Goal: Feedback & Contribution: Leave review/rating

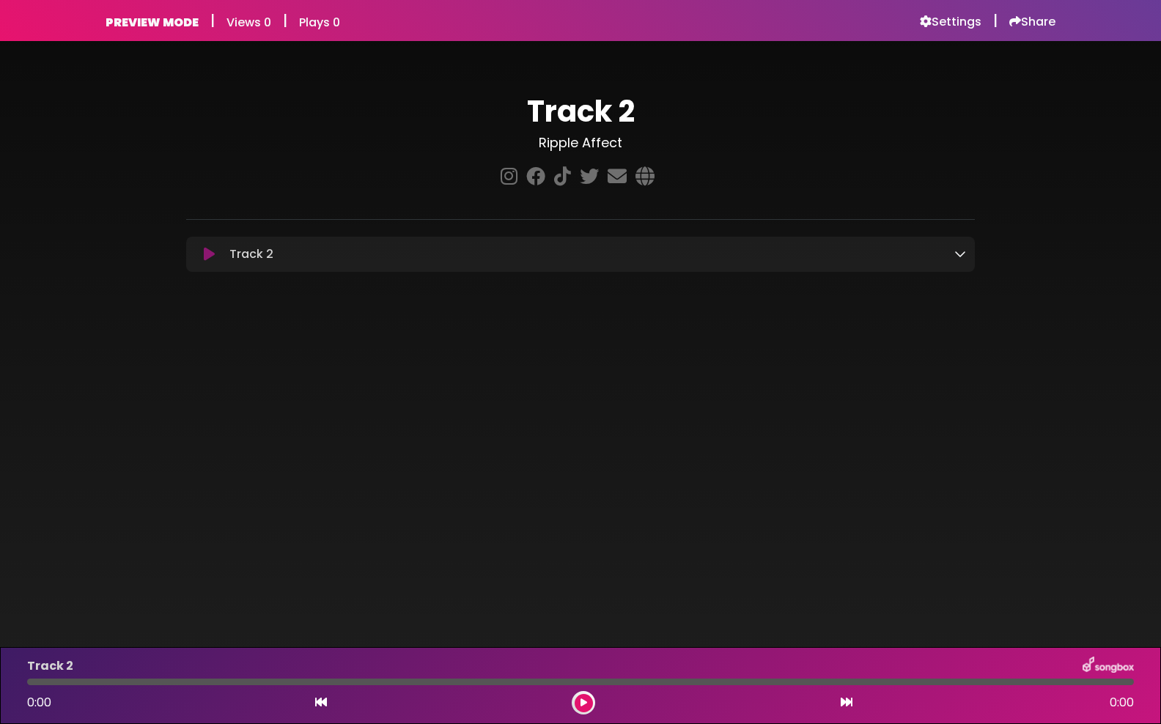
click at [478, 317] on div "Track 2 Ripple Affect" at bounding box center [580, 186] width 1161 height 290
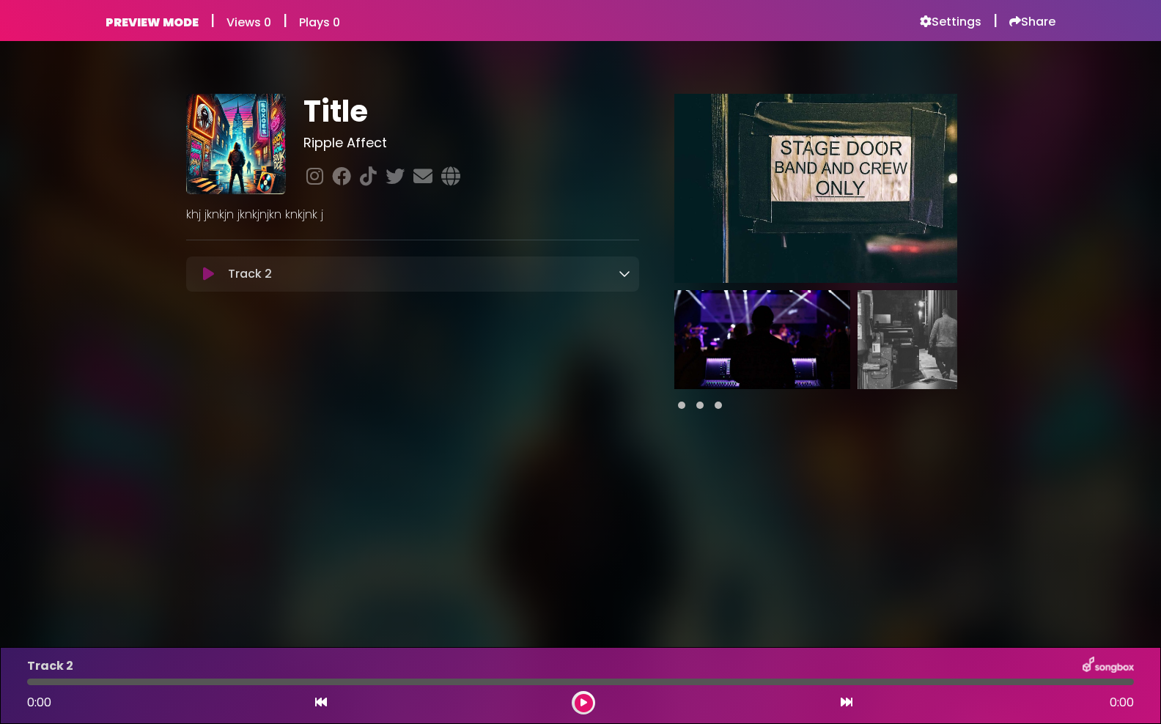
click at [629, 271] on icon at bounding box center [625, 274] width 12 height 12
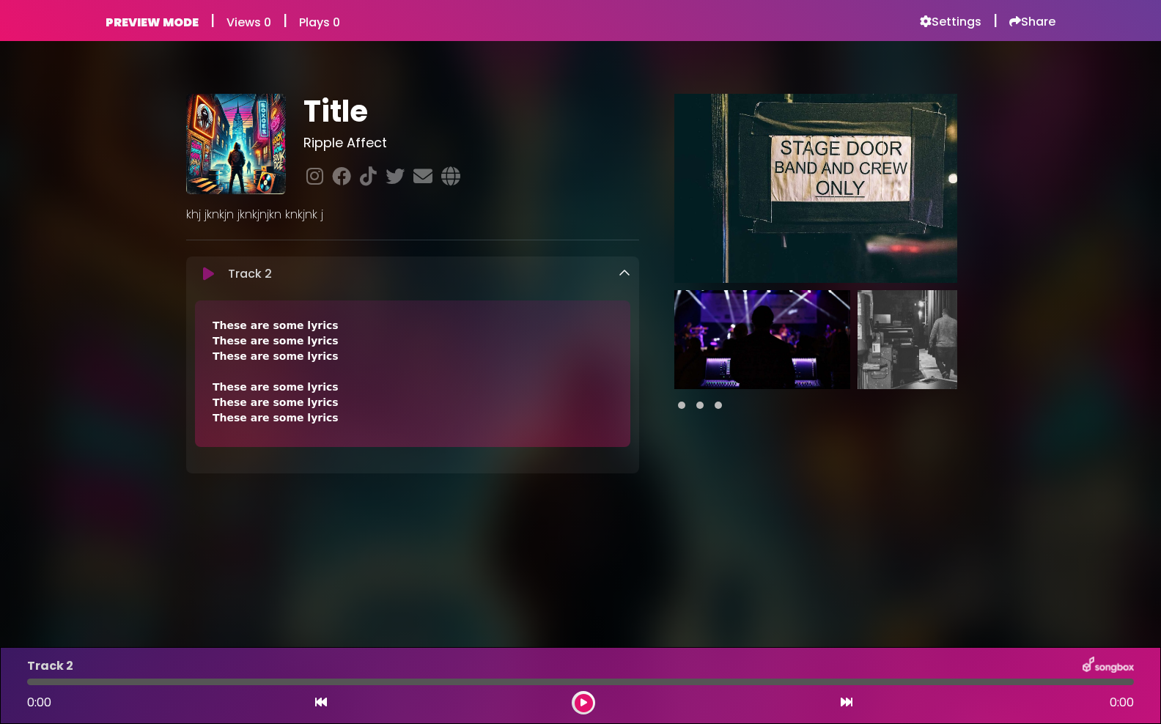
click at [627, 275] on icon at bounding box center [625, 274] width 12 height 12
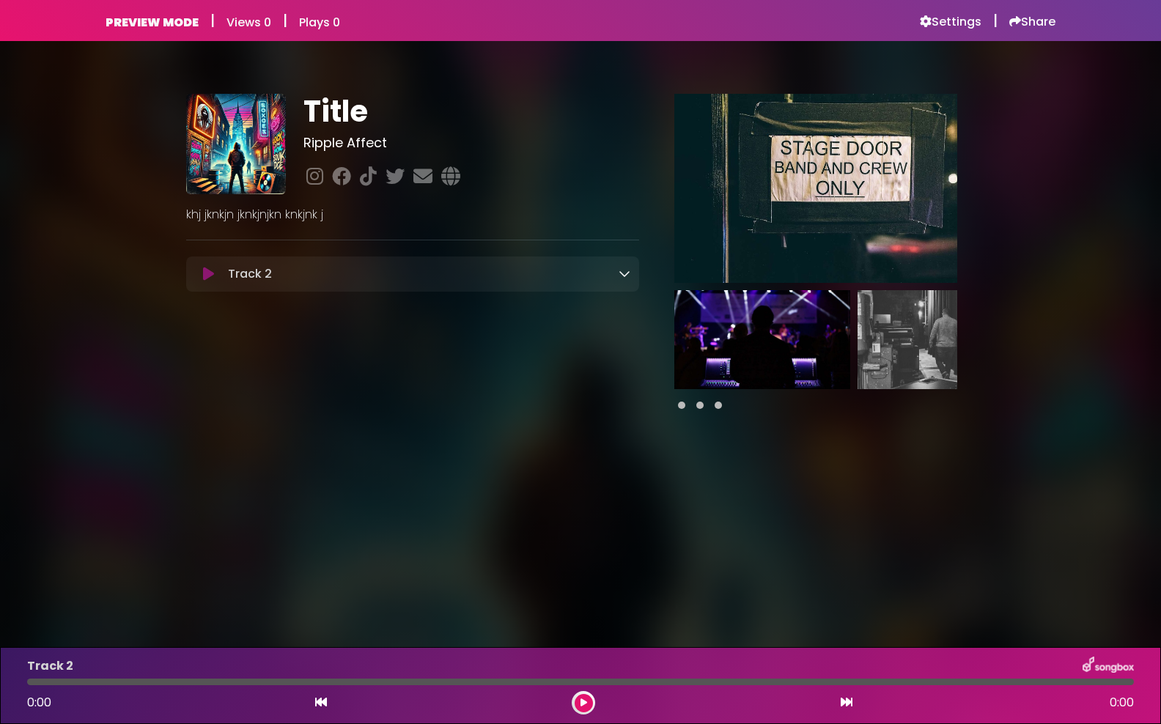
click at [626, 278] on icon at bounding box center [625, 274] width 12 height 12
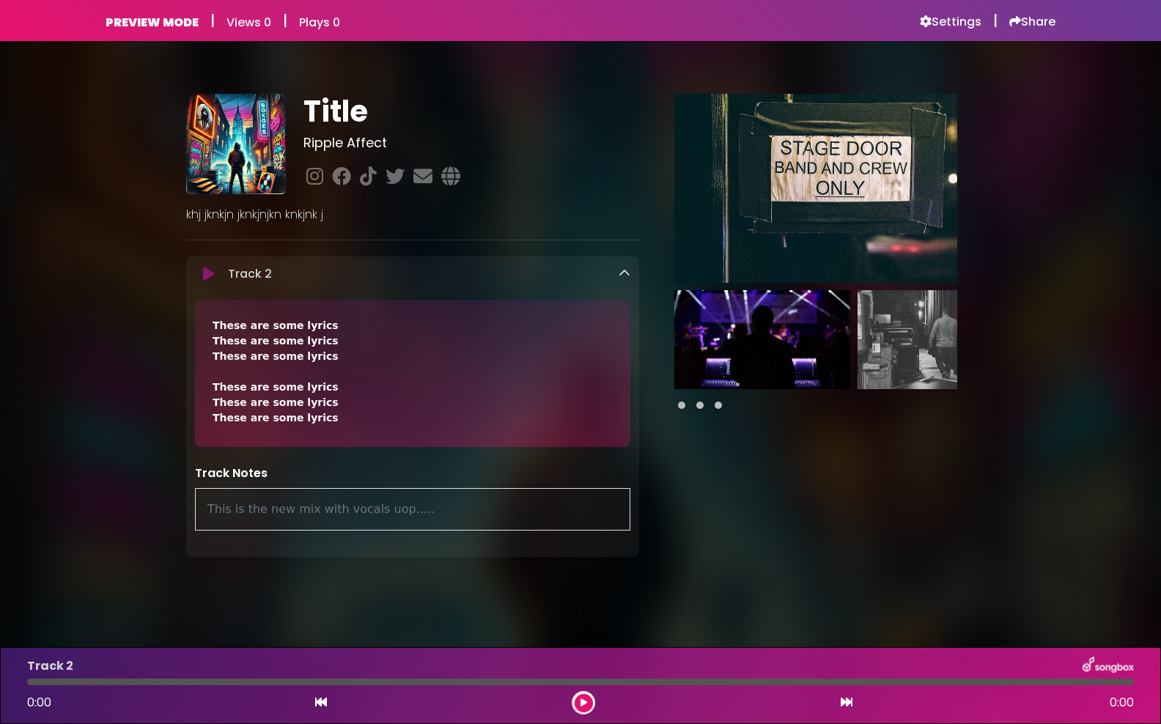
drag, startPoint x: 447, startPoint y: 501, endPoint x: 165, endPoint y: 501, distance: 282.3
click at [165, 501] on div "Title Ripple Affect ×" at bounding box center [581, 320] width 968 height 523
drag, startPoint x: 209, startPoint y: 507, endPoint x: 493, endPoint y: 514, distance: 284.5
click at [493, 514] on div "This is the new mix with vocals uop....." at bounding box center [412, 509] width 435 height 43
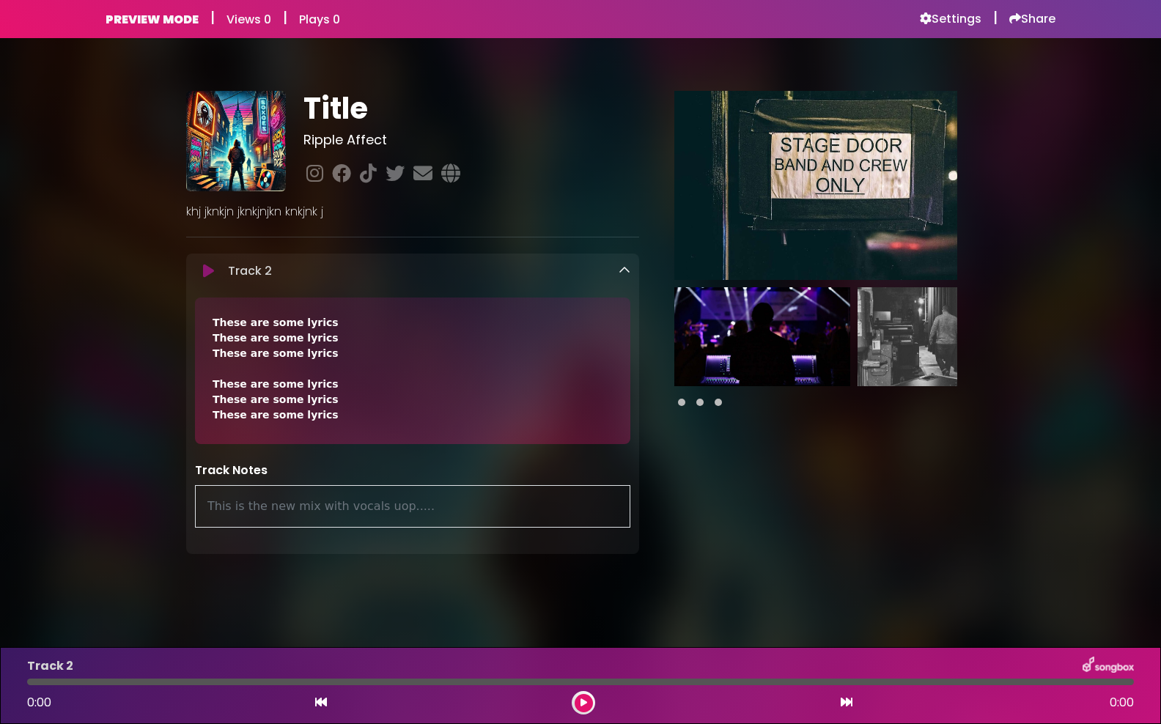
scroll to position [4, 0]
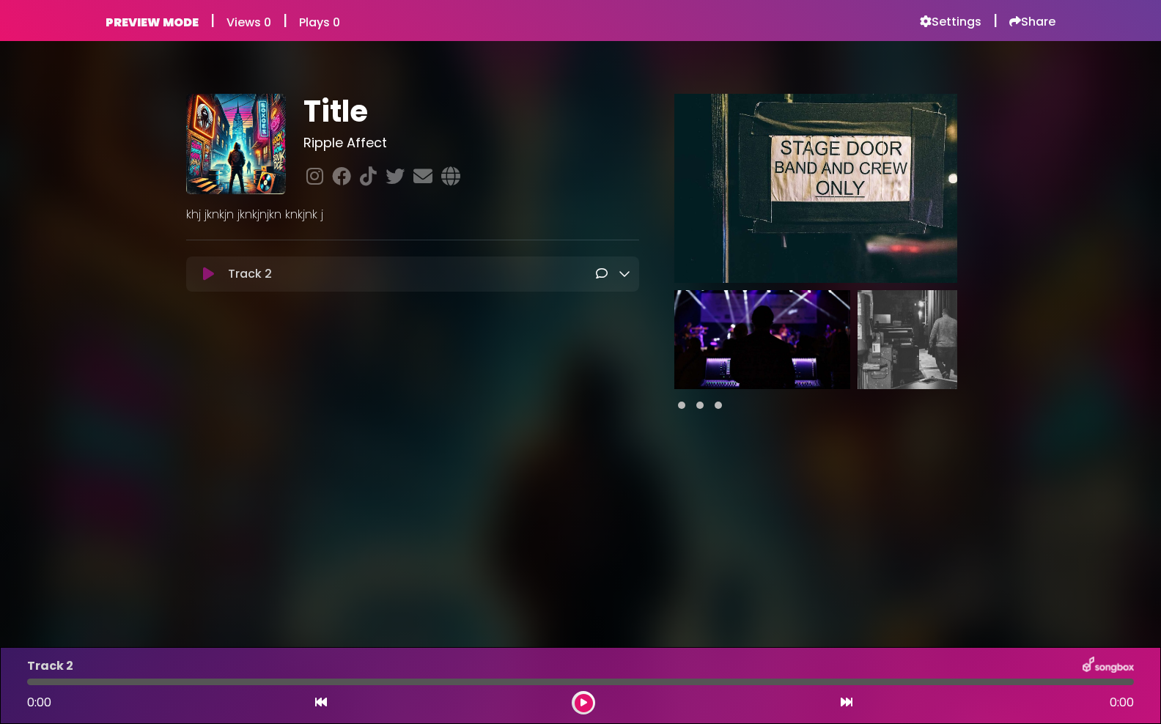
click at [603, 273] on icon at bounding box center [602, 274] width 12 height 12
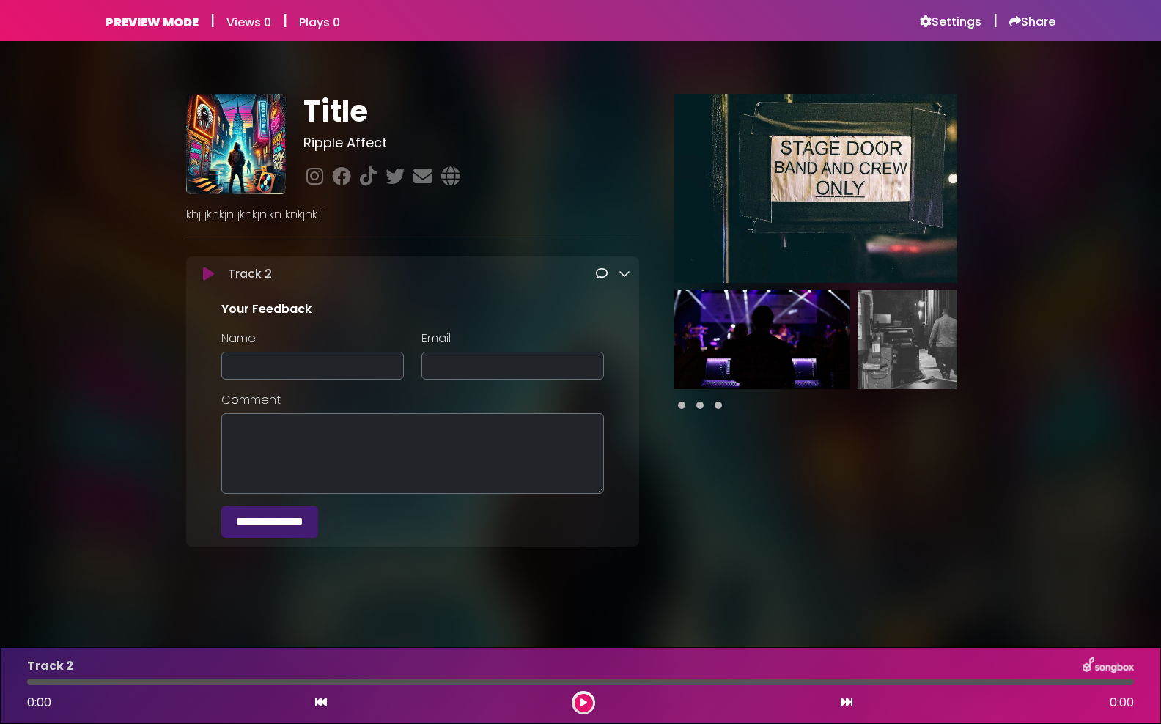
click at [625, 272] on icon at bounding box center [625, 274] width 12 height 12
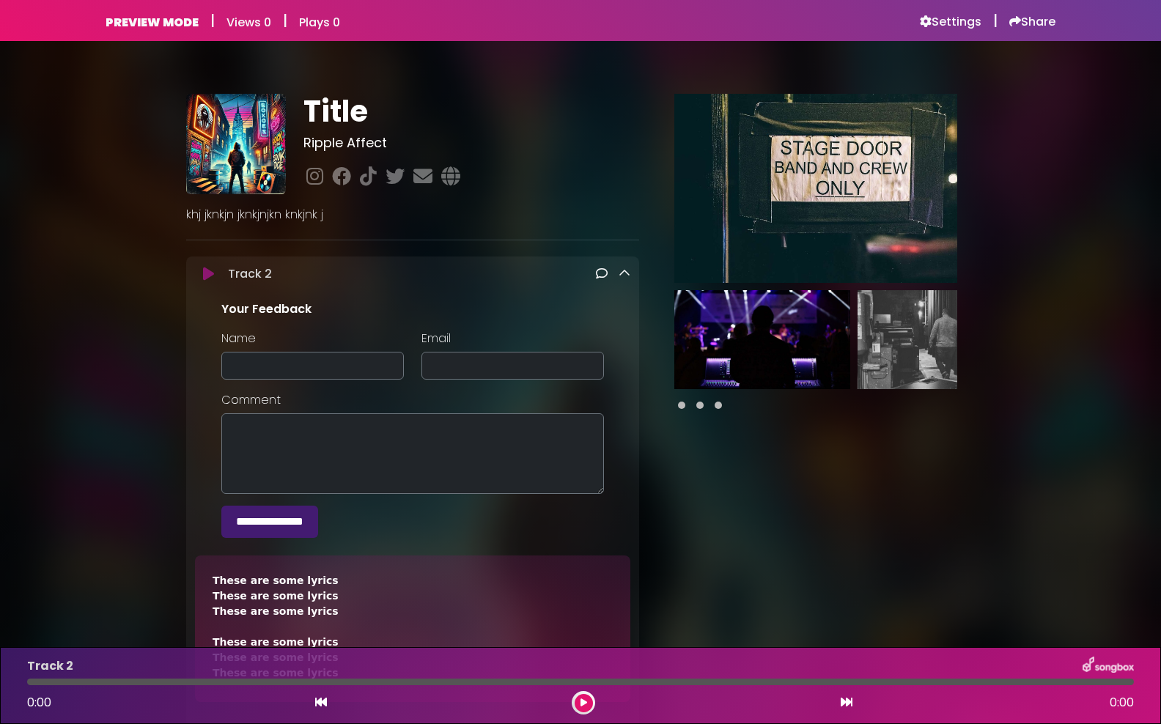
click at [625, 272] on icon at bounding box center [625, 274] width 12 height 12
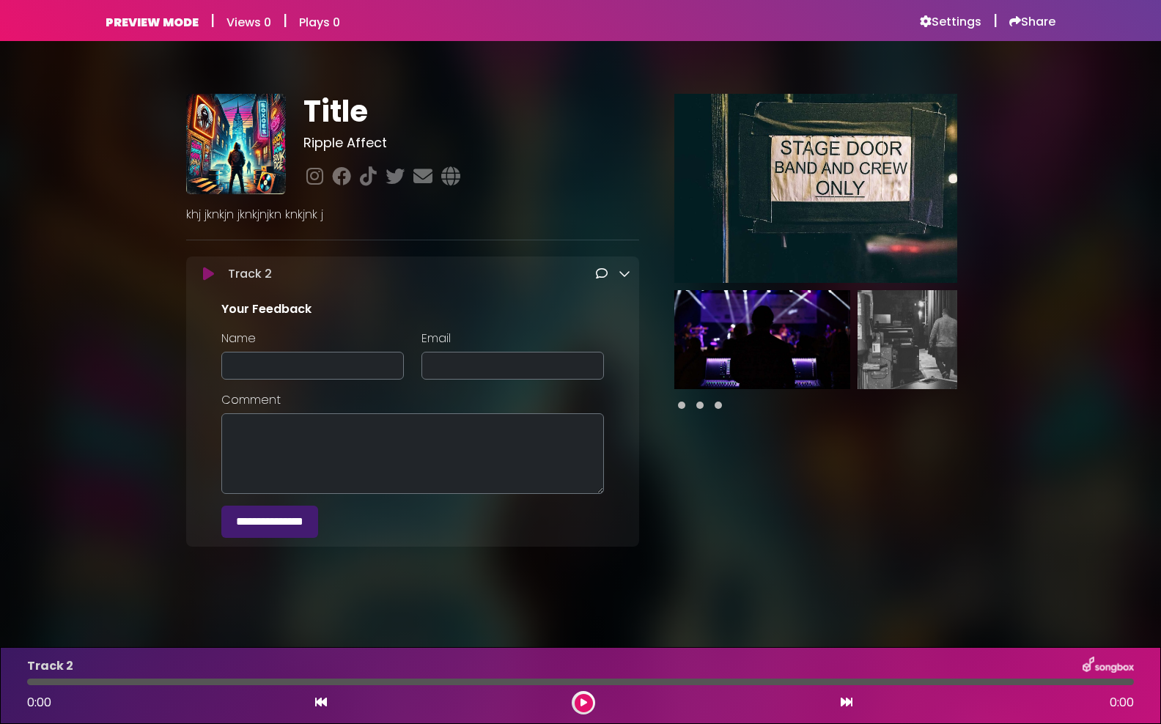
click at [588, 270] on div "Track 2 Loading Track..." at bounding box center [426, 274] width 408 height 18
click at [606, 274] on icon at bounding box center [602, 274] width 12 height 12
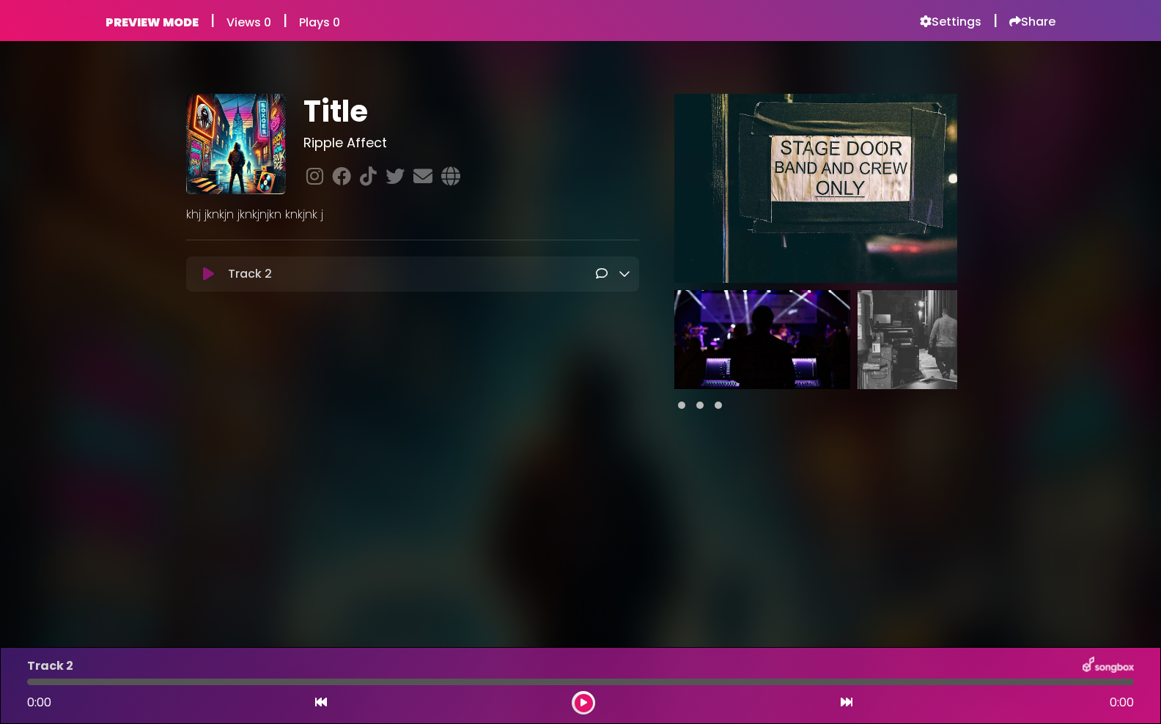
click at [475, 416] on div "Title Ripple Affect" at bounding box center [580, 245] width 789 height 373
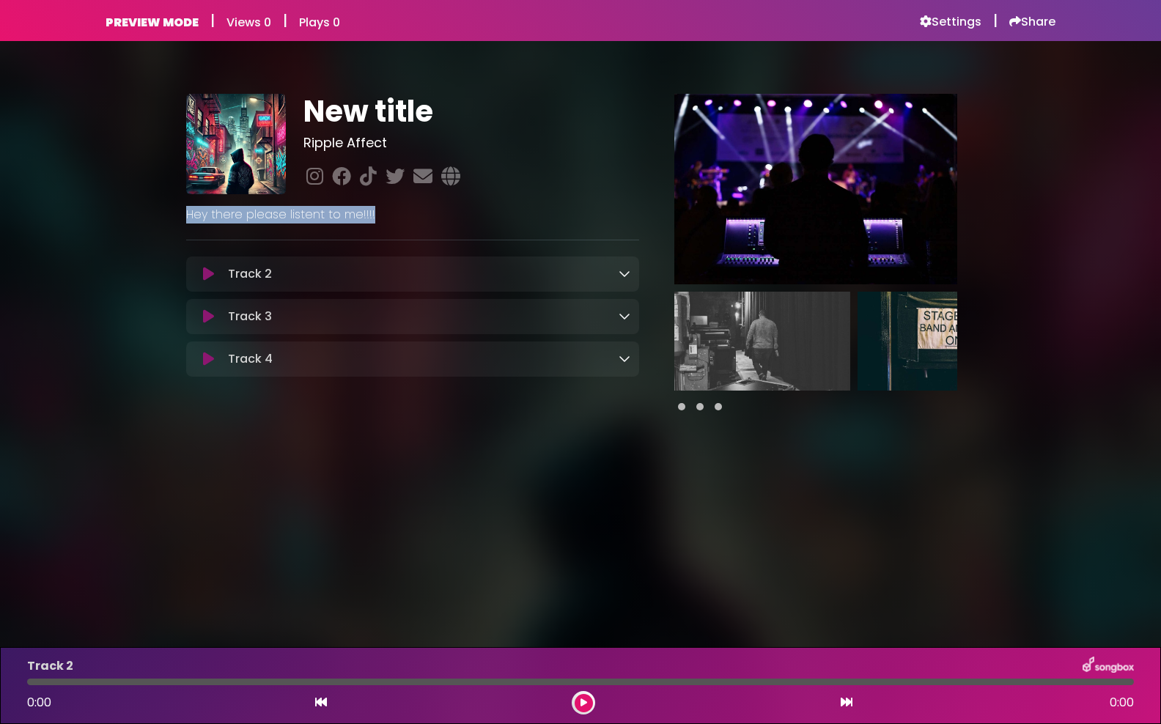
drag, startPoint x: 189, startPoint y: 216, endPoint x: 455, endPoint y: 207, distance: 266.3
click at [455, 207] on p "Hey there please listent to me!!!!" at bounding box center [412, 215] width 453 height 18
